Goal: Task Accomplishment & Management: Use online tool/utility

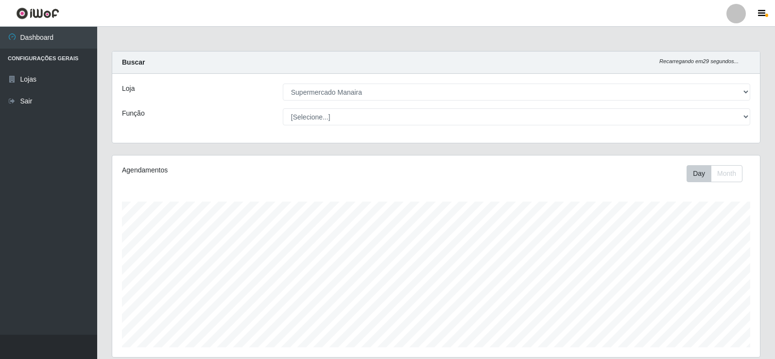
select select "443"
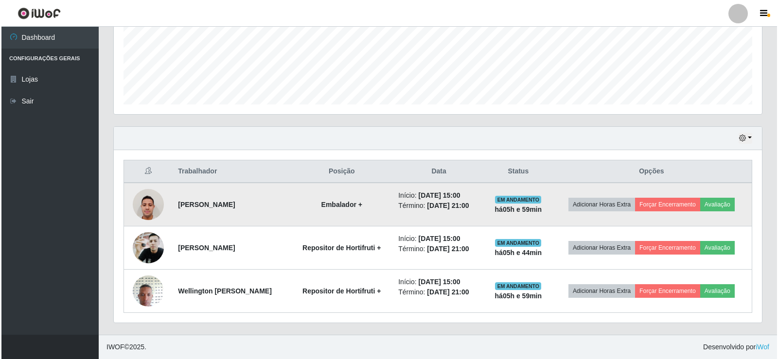
scroll to position [202, 648]
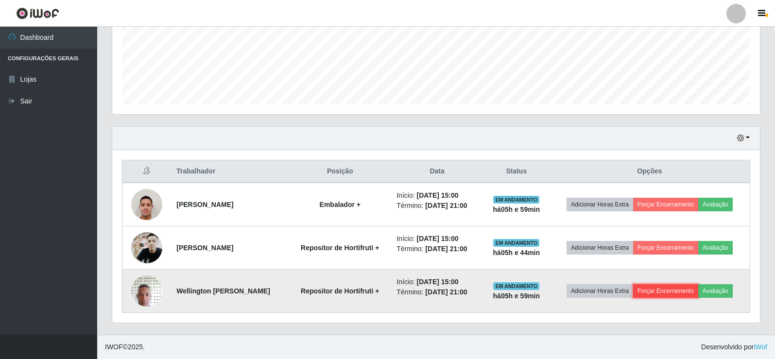
click at [688, 289] on button "Forçar Encerramento" at bounding box center [665, 291] width 65 height 14
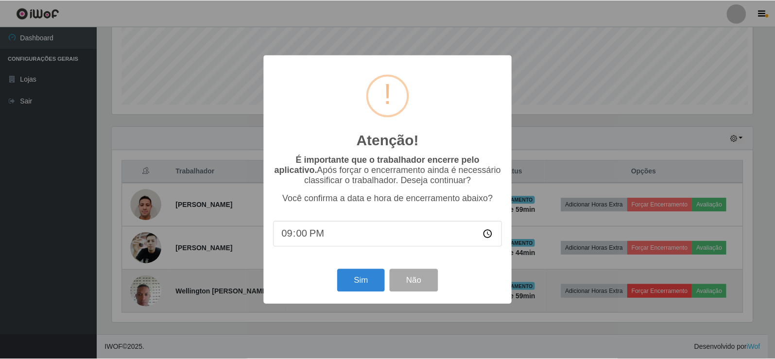
scroll to position [202, 643]
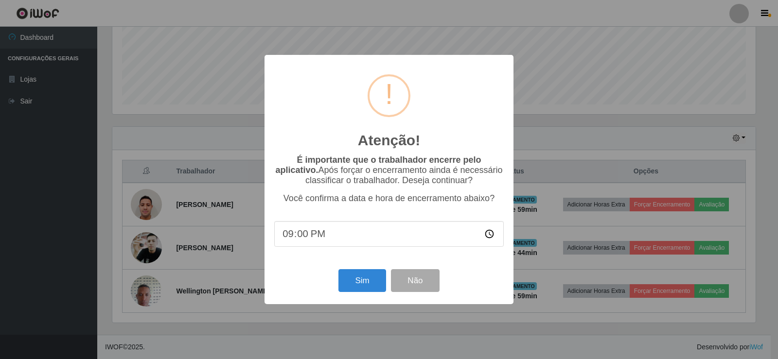
click at [301, 235] on input "21:00" at bounding box center [388, 234] width 229 height 26
click at [359, 283] on button "Sim" at bounding box center [361, 280] width 47 height 23
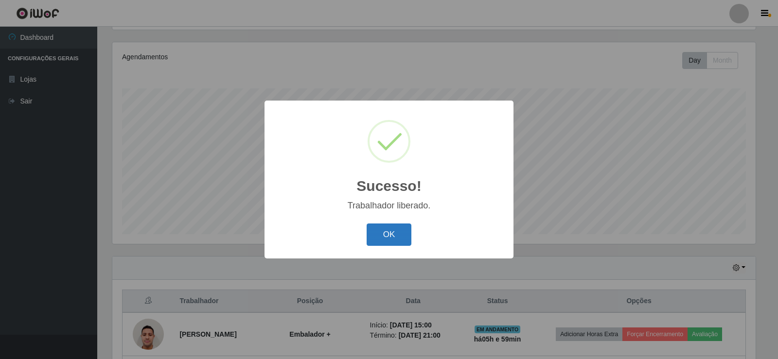
click at [390, 236] on button "OK" at bounding box center [389, 235] width 45 height 23
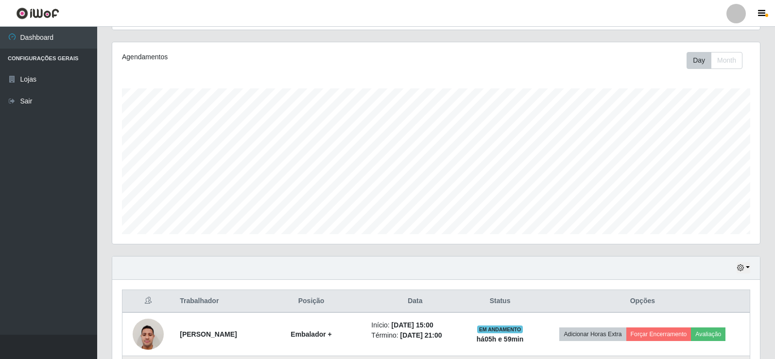
scroll to position [200, 0]
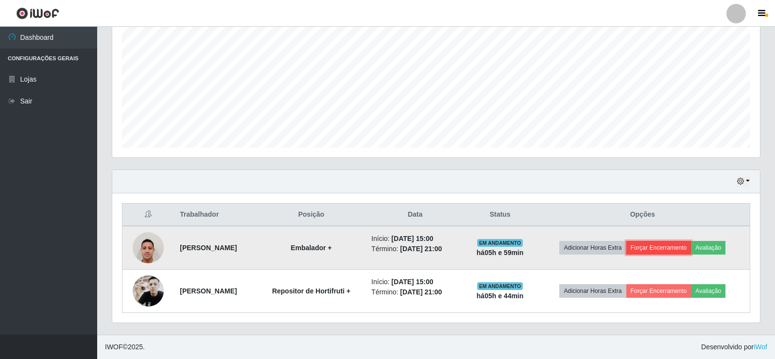
click at [684, 245] on button "Forçar Encerramento" at bounding box center [659, 248] width 65 height 14
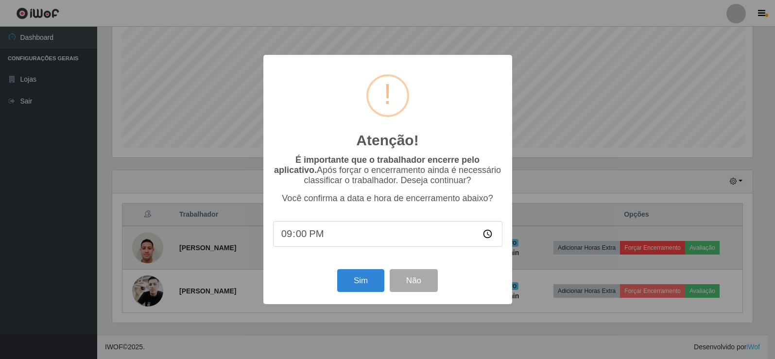
scroll to position [202, 643]
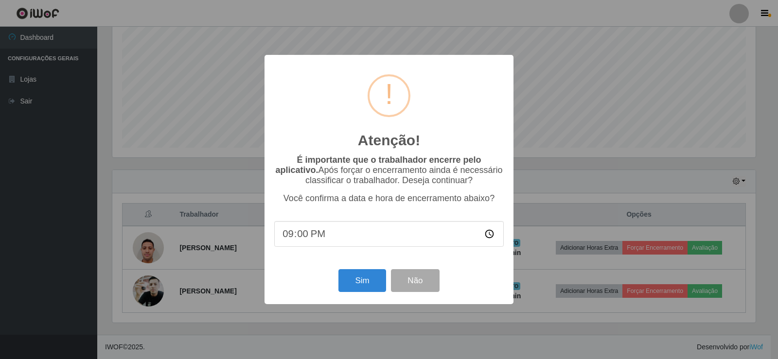
click at [304, 234] on input "21:00" at bounding box center [388, 234] width 229 height 26
click at [354, 282] on button "Sim" at bounding box center [361, 280] width 47 height 23
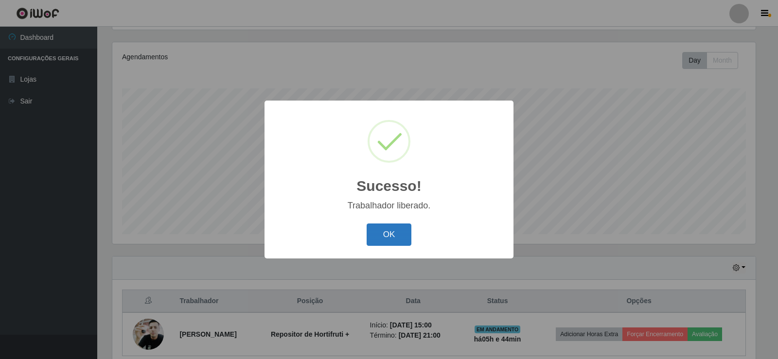
click at [393, 236] on button "OK" at bounding box center [389, 235] width 45 height 23
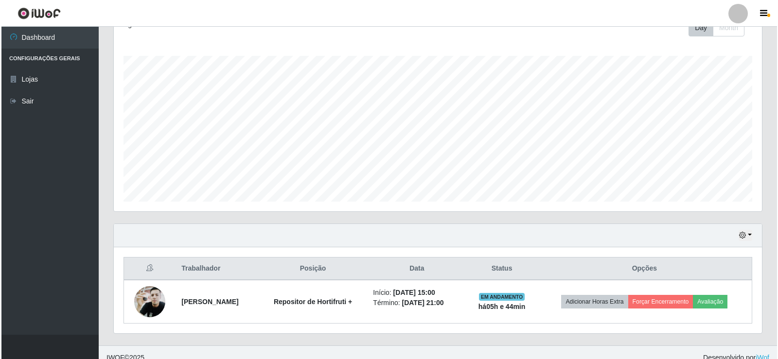
scroll to position [157, 0]
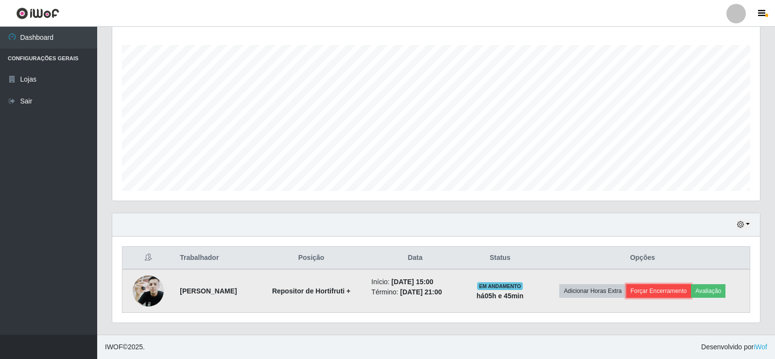
click at [656, 289] on button "Forçar Encerramento" at bounding box center [659, 291] width 65 height 14
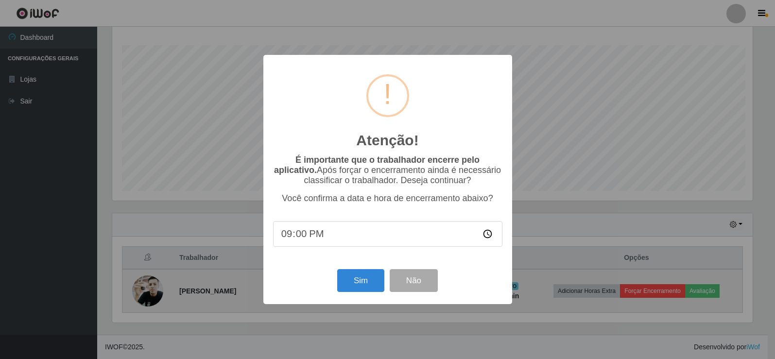
scroll to position [202, 643]
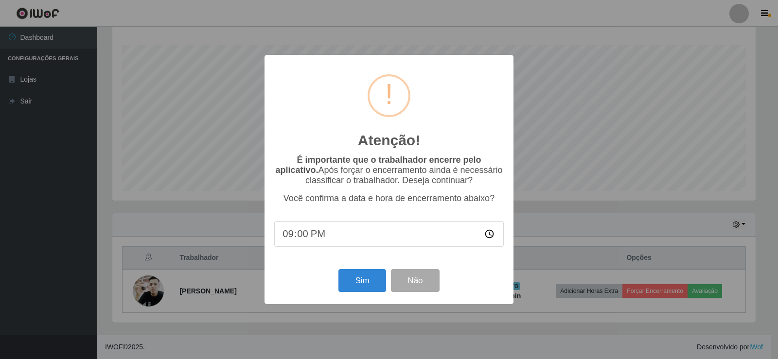
click at [304, 234] on input "21:00" at bounding box center [388, 234] width 229 height 26
click at [370, 284] on button "Sim" at bounding box center [361, 280] width 47 height 23
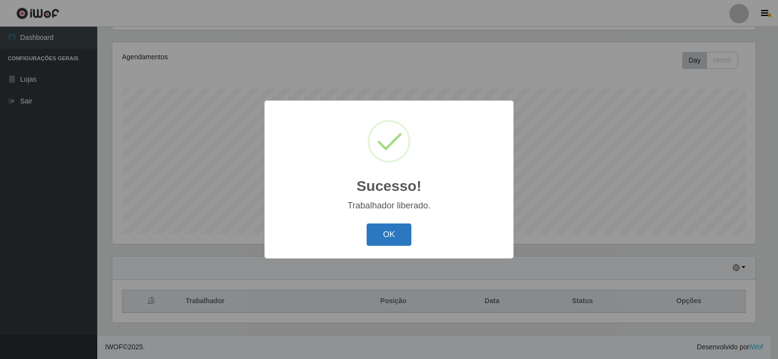
click at [399, 231] on button "OK" at bounding box center [389, 235] width 45 height 23
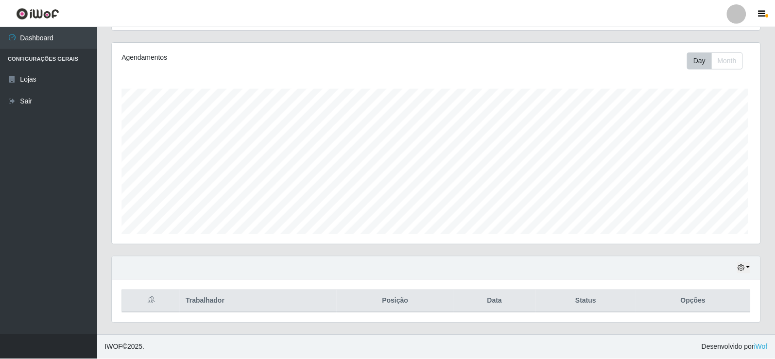
scroll to position [202, 648]
